Goal: Find specific page/section: Find specific page/section

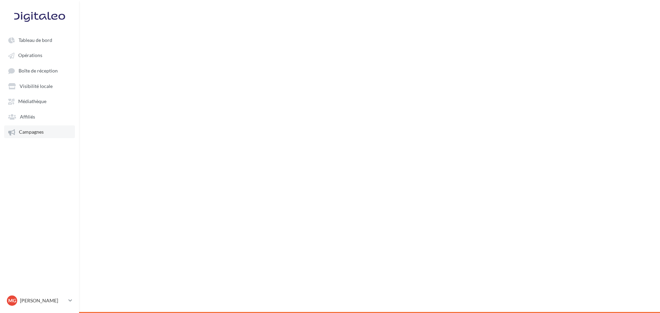
click at [37, 133] on span "Campagnes" at bounding box center [31, 132] width 25 height 6
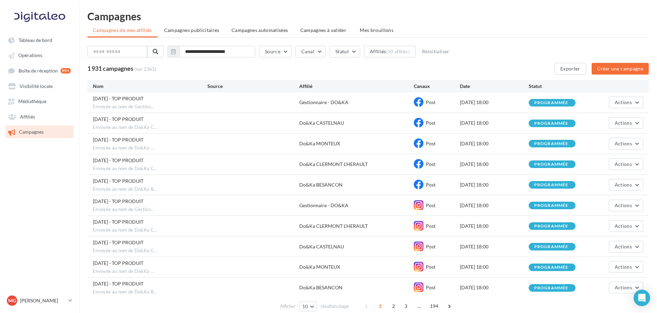
scroll to position [36, 0]
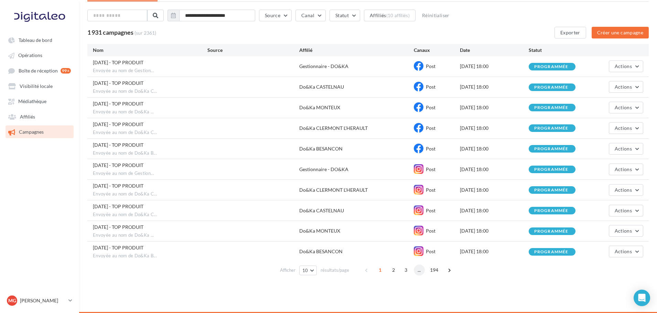
click at [419, 270] on span "..." at bounding box center [419, 270] width 11 height 11
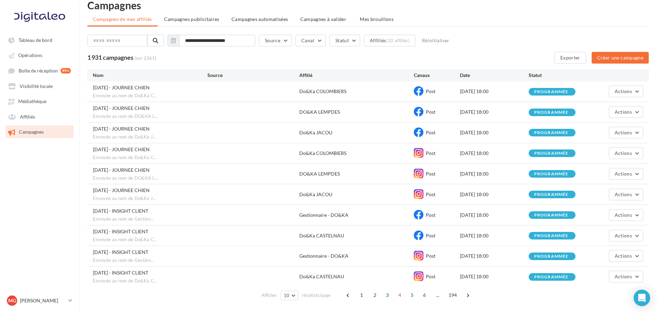
scroll to position [13, 0]
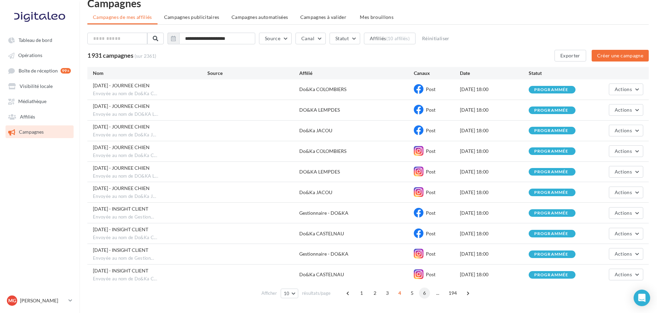
click at [423, 293] on span "6" at bounding box center [424, 293] width 11 height 11
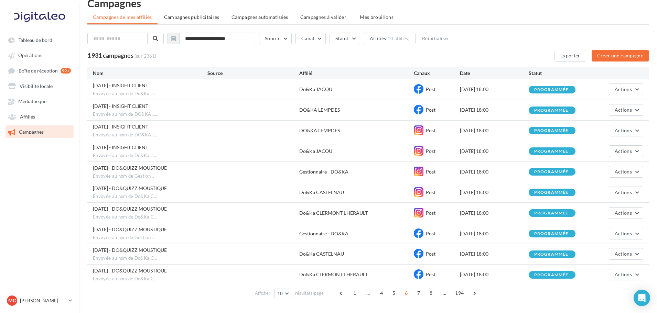
scroll to position [36, 0]
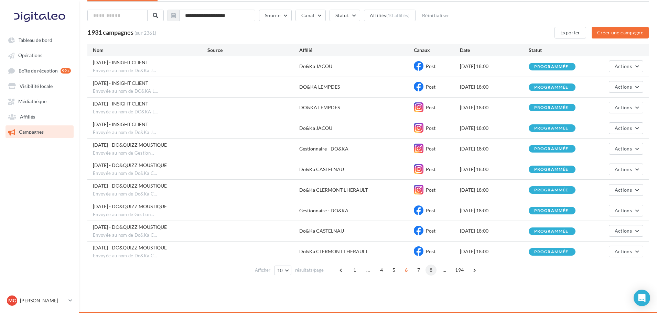
click at [431, 272] on span "8" at bounding box center [430, 270] width 11 height 11
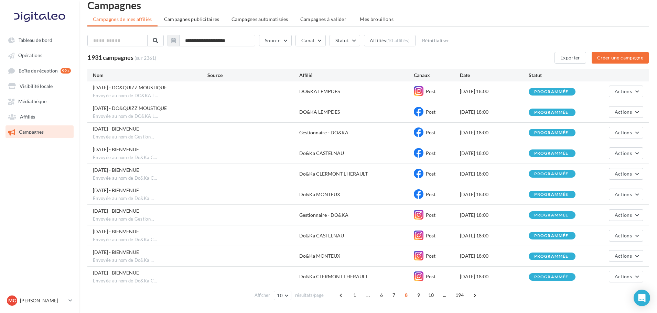
scroll to position [13, 0]
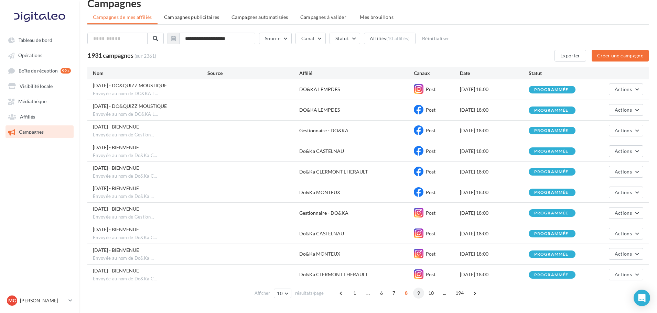
click at [417, 293] on span "9" at bounding box center [418, 293] width 11 height 11
click at [430, 293] on span "11" at bounding box center [430, 293] width 11 height 11
